Goal: Information Seeking & Learning: Learn about a topic

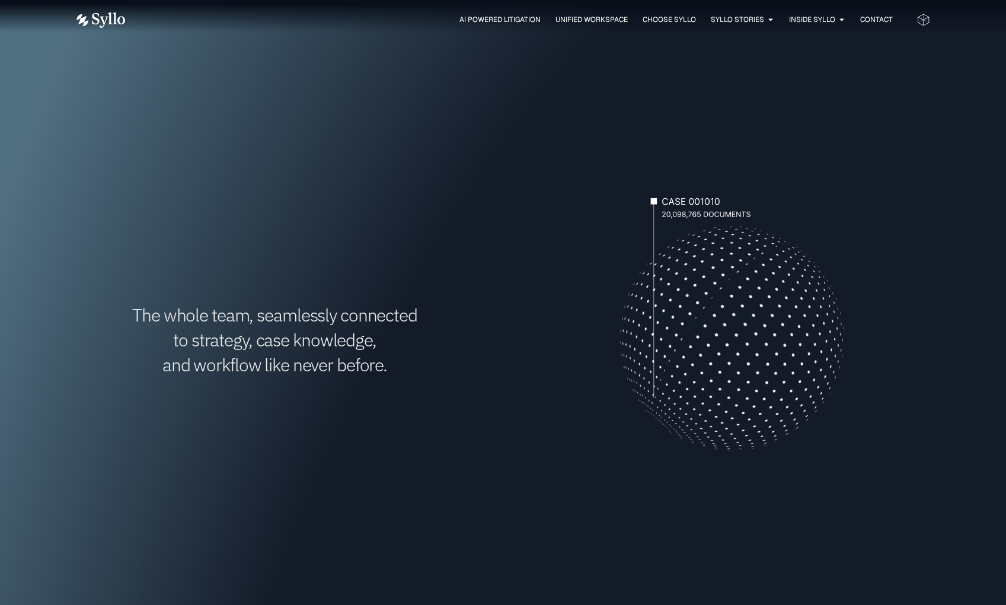
scroll to position [308, 0]
click at [76, 528] on div "The whole team, seamlessly connected to strategy, case knowledge, and workflow …" at bounding box center [274, 339] width 397 height 401
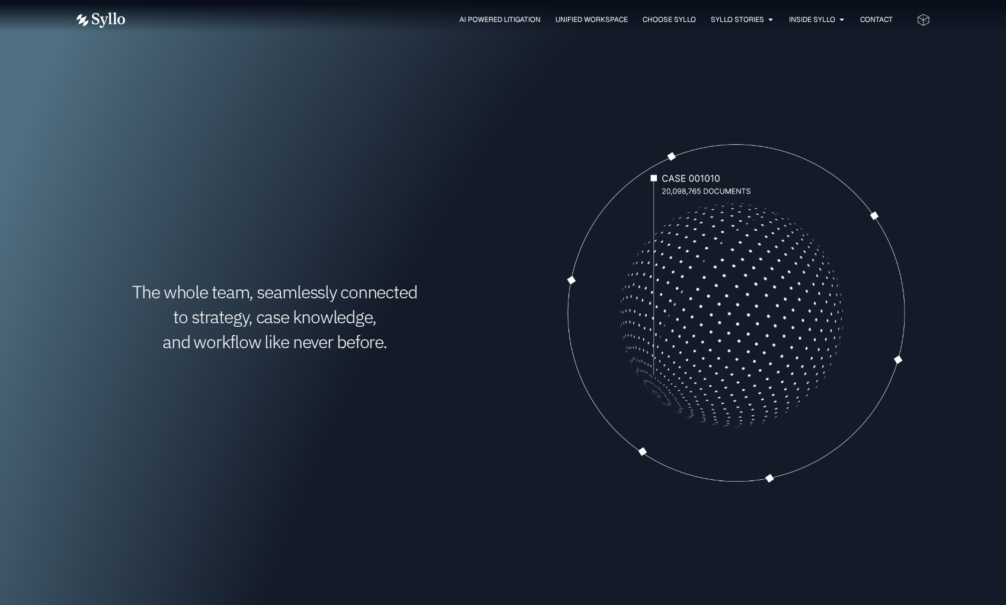
scroll to position [0, 0]
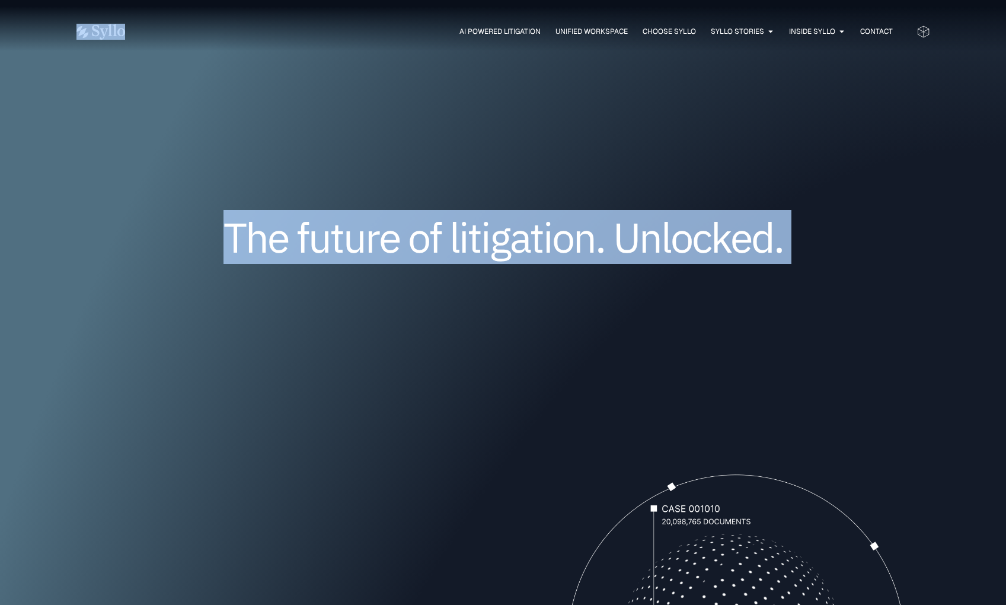
drag, startPoint x: 40, startPoint y: 155, endPoint x: 951, endPoint y: -179, distance: 969.5
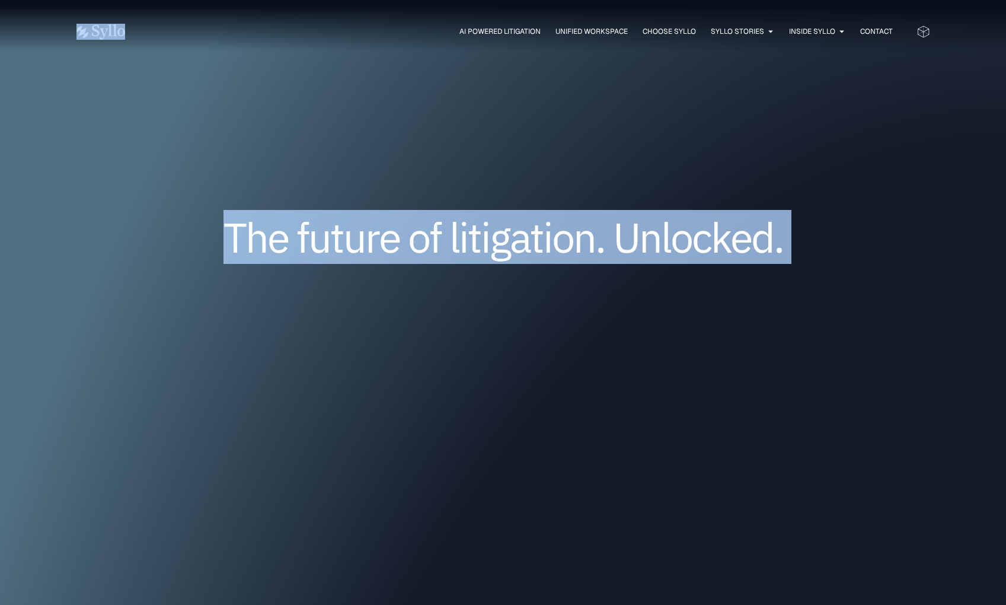
click at [886, 167] on div "The future of litigation. Unlocked." at bounding box center [503, 255] width 854 height 241
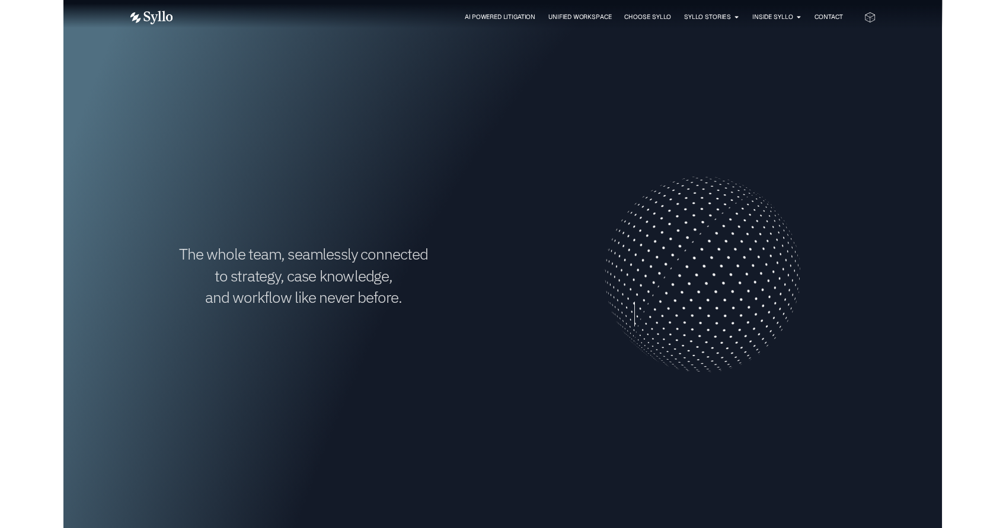
scroll to position [332, 0]
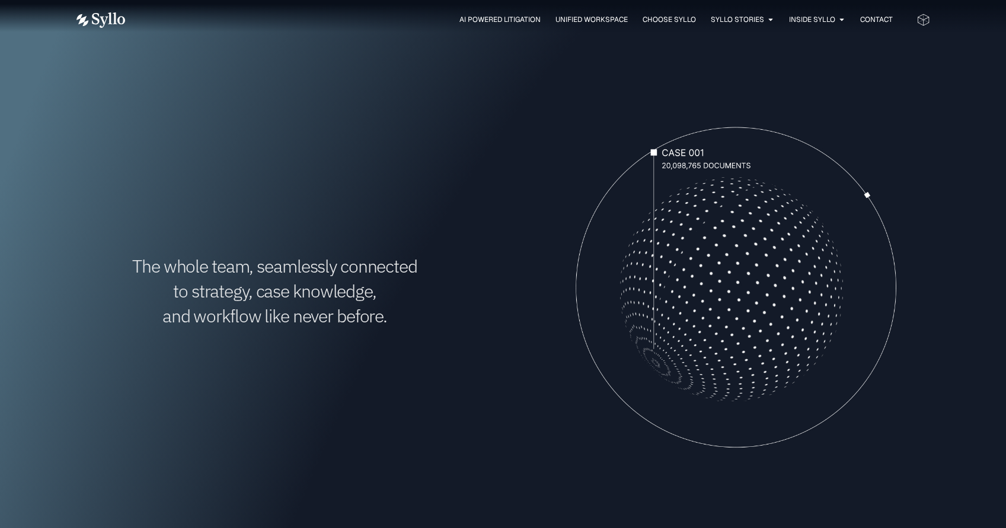
click at [194, 465] on div "The whole team, seamlessly connected to strategy, case knowledge, and workflow …" at bounding box center [274, 291] width 397 height 401
click at [481, 18] on span "AI Powered Litigation" at bounding box center [500, 19] width 81 height 11
